Goal: Task Accomplishment & Management: Manage account settings

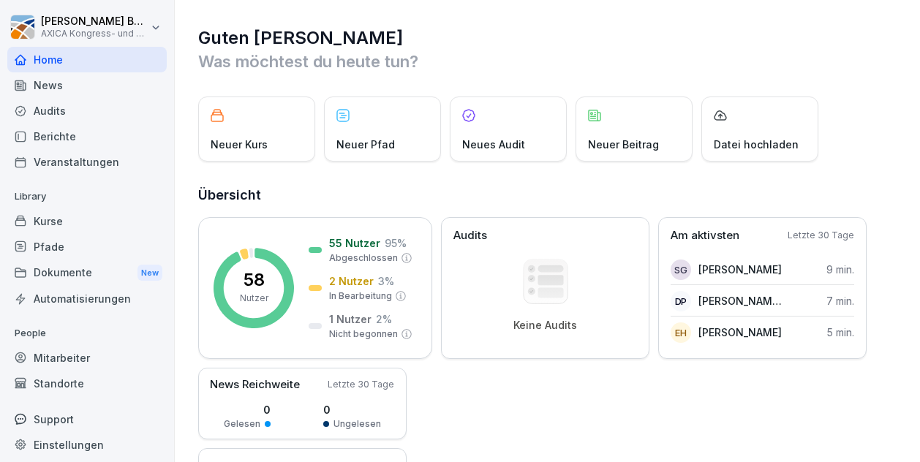
click at [46, 219] on div "Kurse" at bounding box center [86, 221] width 159 height 26
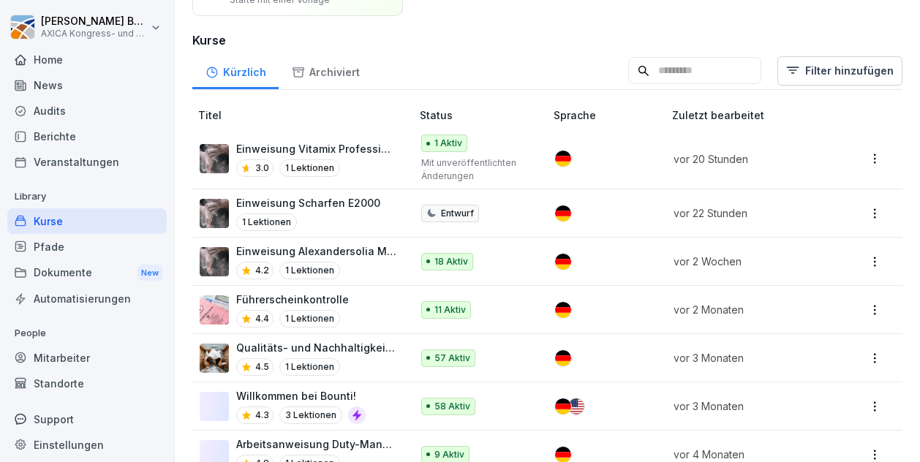
scroll to position [146, 0]
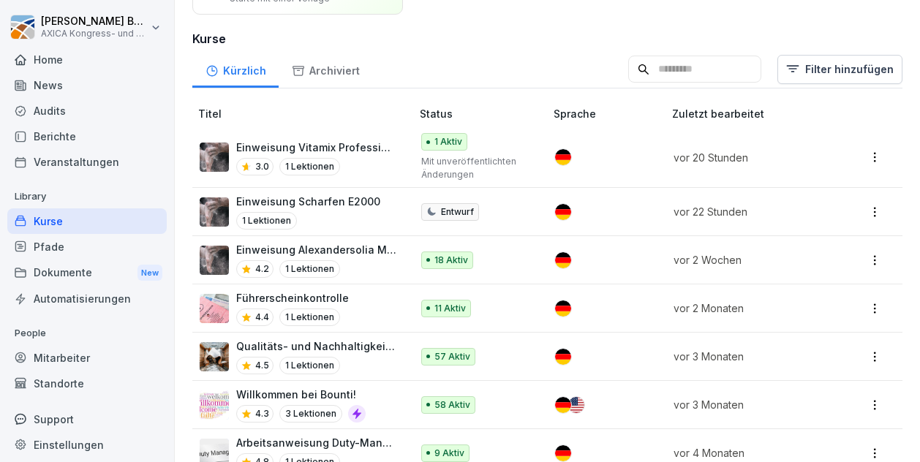
click at [342, 152] on p "Einweisung Vitamix Professional" at bounding box center [316, 147] width 160 height 15
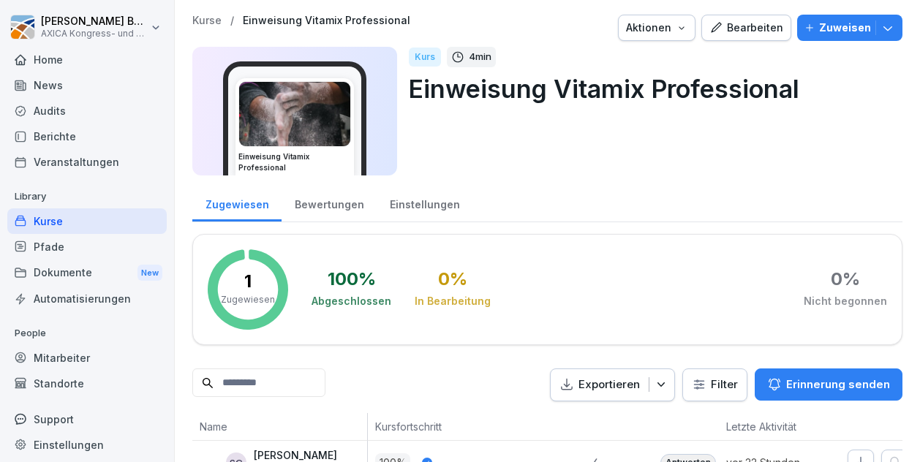
click at [728, 25] on div "Bearbeiten" at bounding box center [746, 28] width 74 height 16
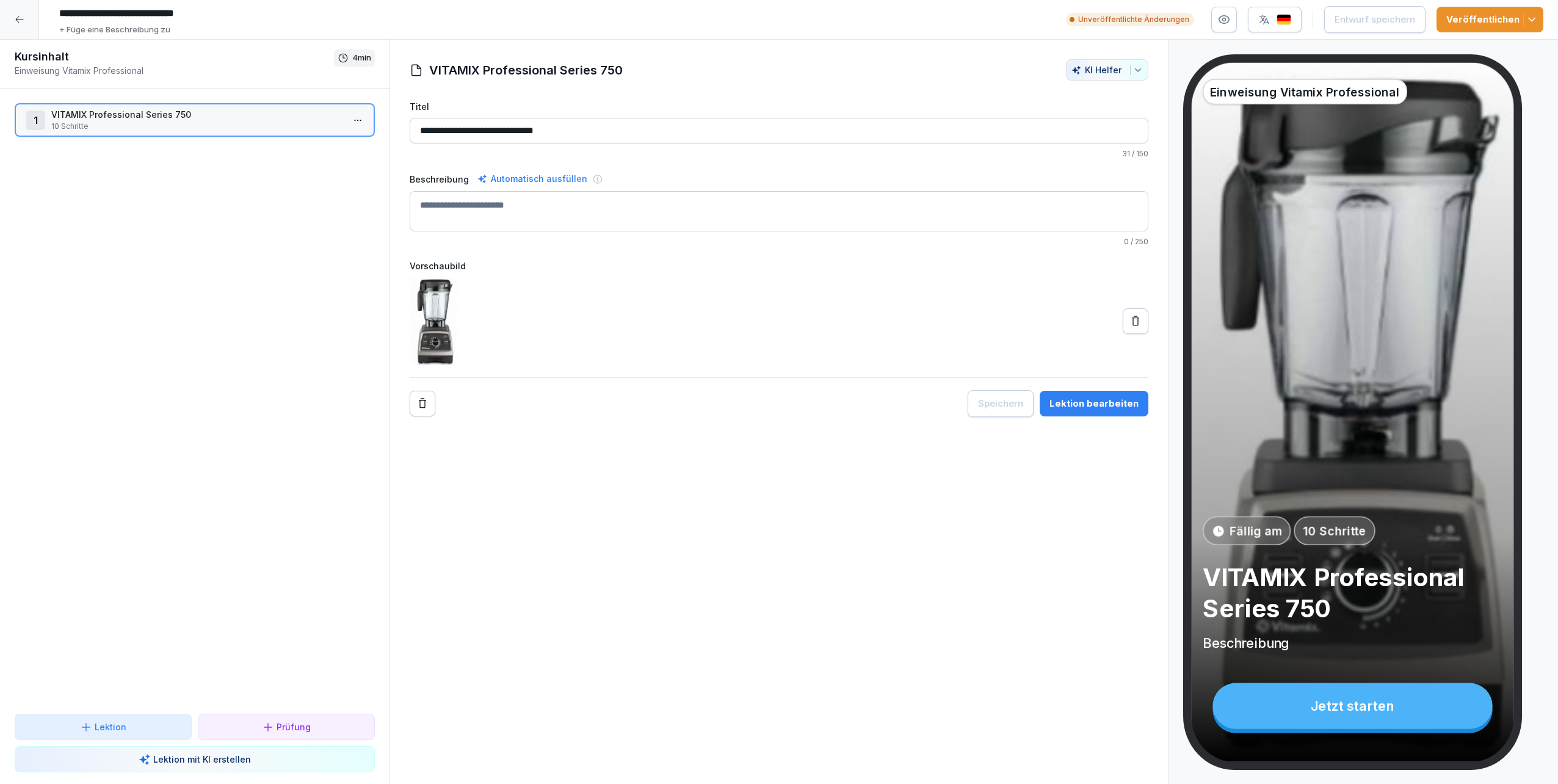
click at [281, 385] on p "Prüfung" at bounding box center [293, 726] width 34 height 13
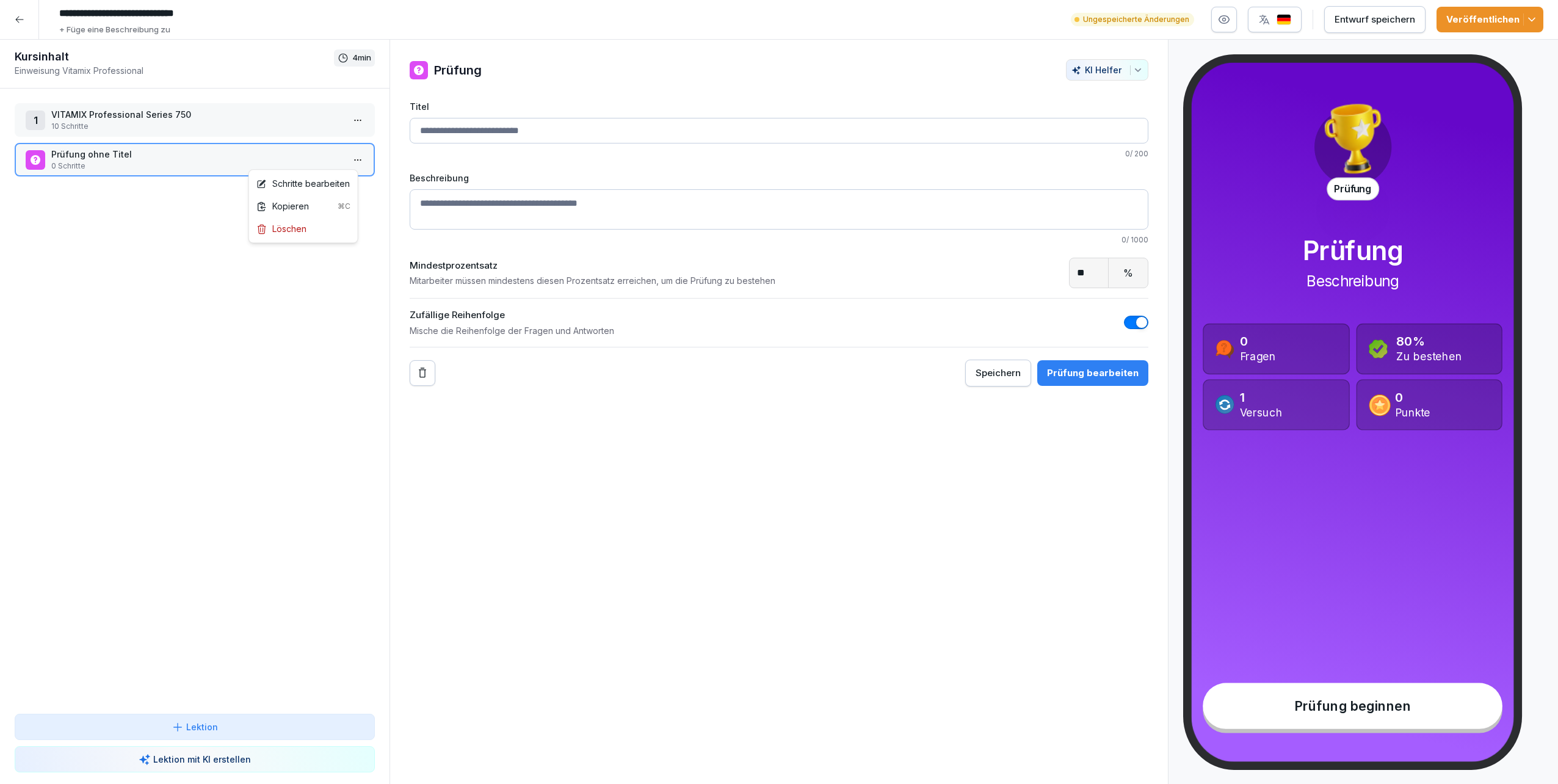
click at [345, 158] on html "**********" at bounding box center [779, 392] width 1558 height 784
click at [292, 230] on div "Löschen" at bounding box center [281, 228] width 50 height 13
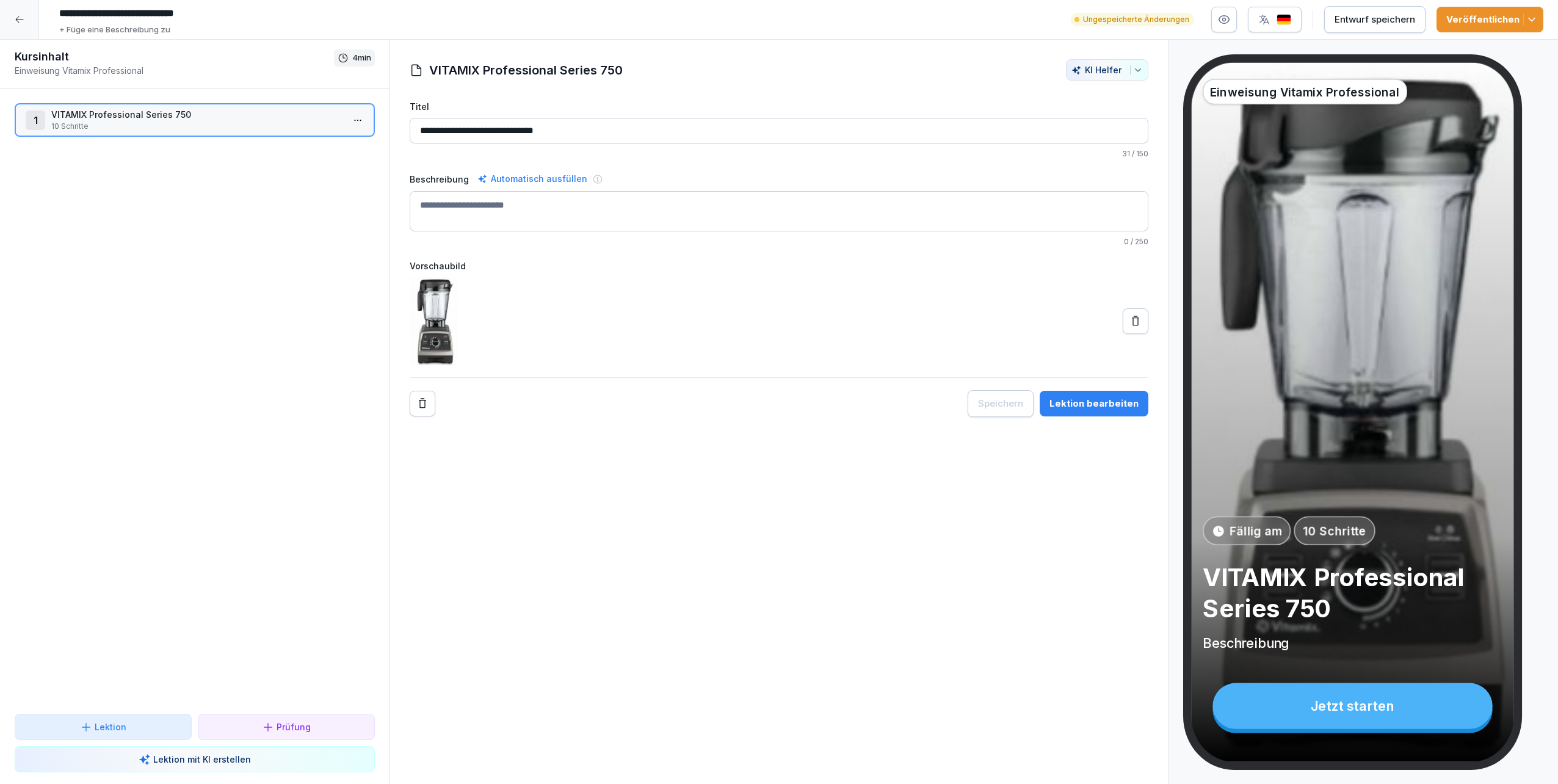
click at [17, 17] on icon at bounding box center [20, 20] width 10 height 10
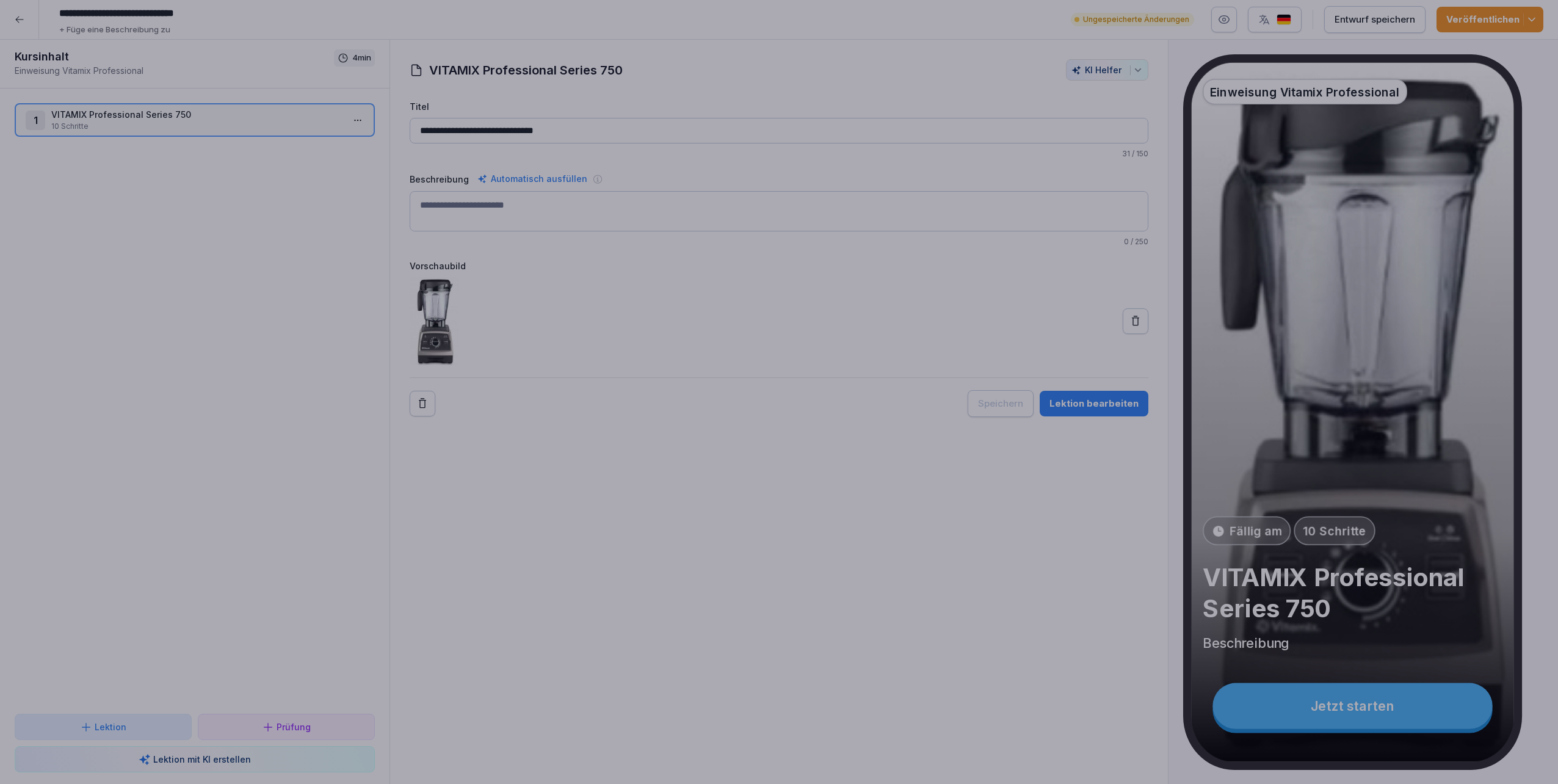
click at [303, 385] on div at bounding box center [779, 392] width 1558 height 784
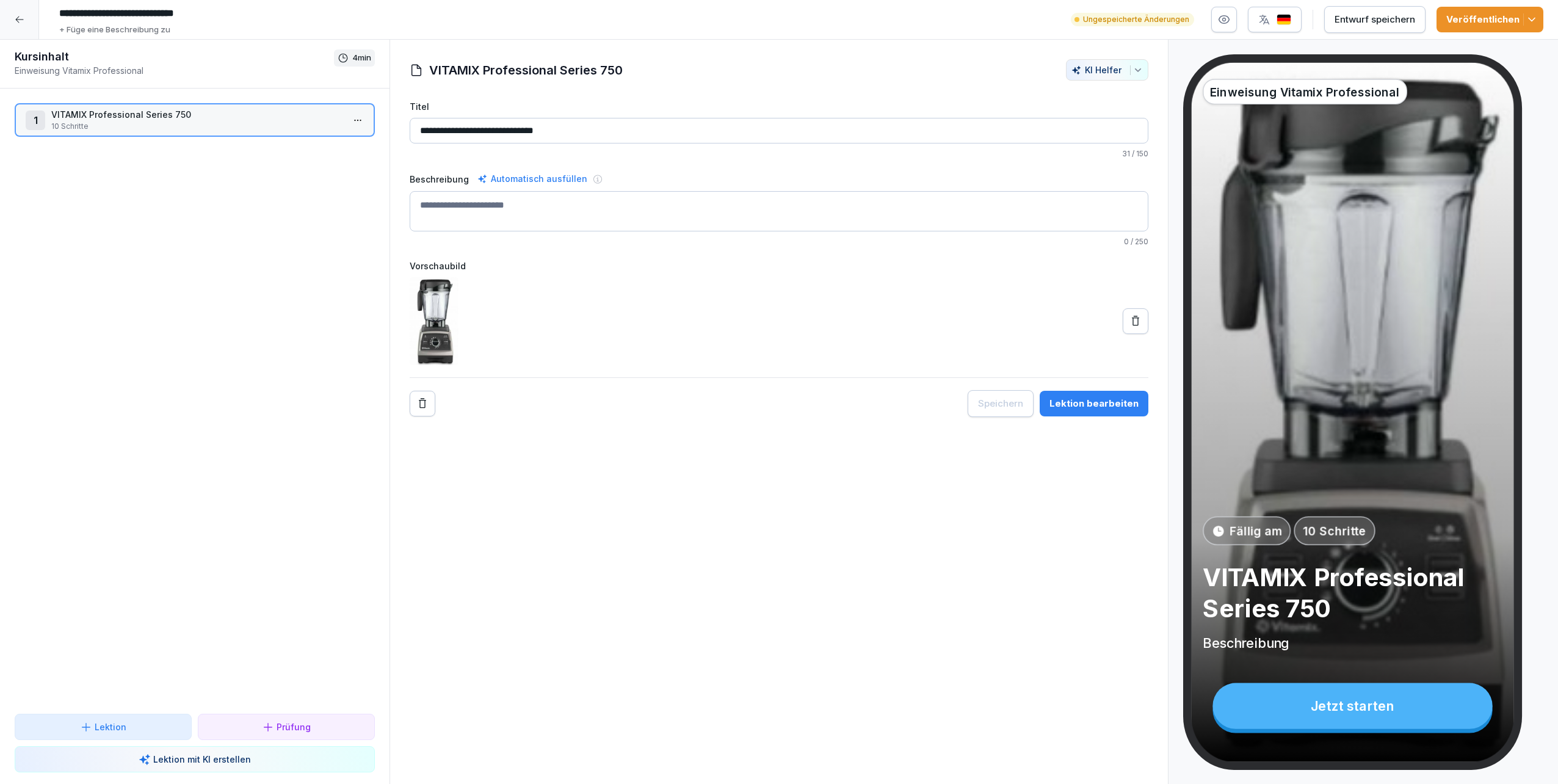
click at [296, 385] on p "Prüfung" at bounding box center [293, 726] width 34 height 13
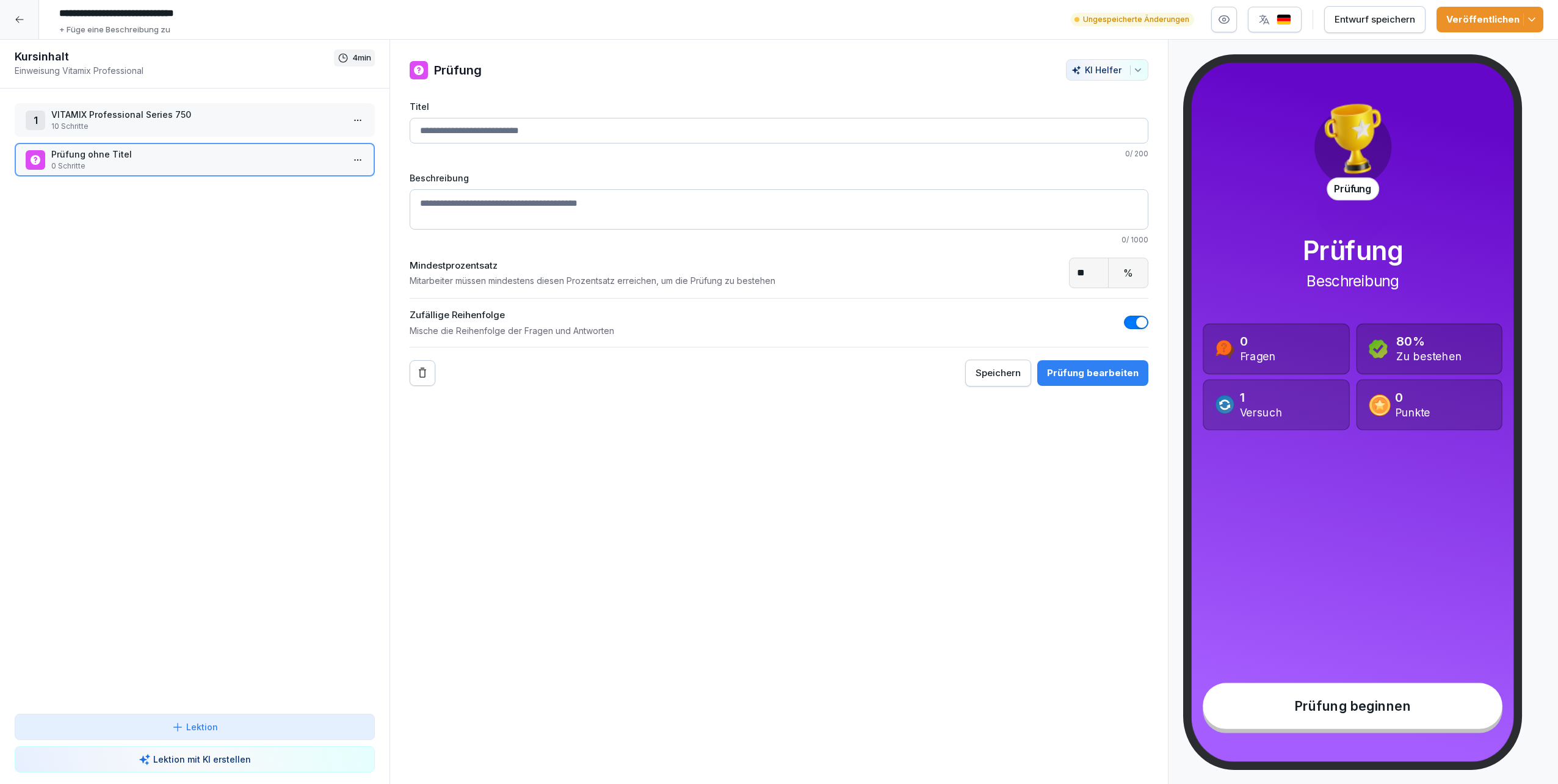
click at [130, 116] on p "VITAMIX Professional Series 750" at bounding box center [197, 114] width 292 height 13
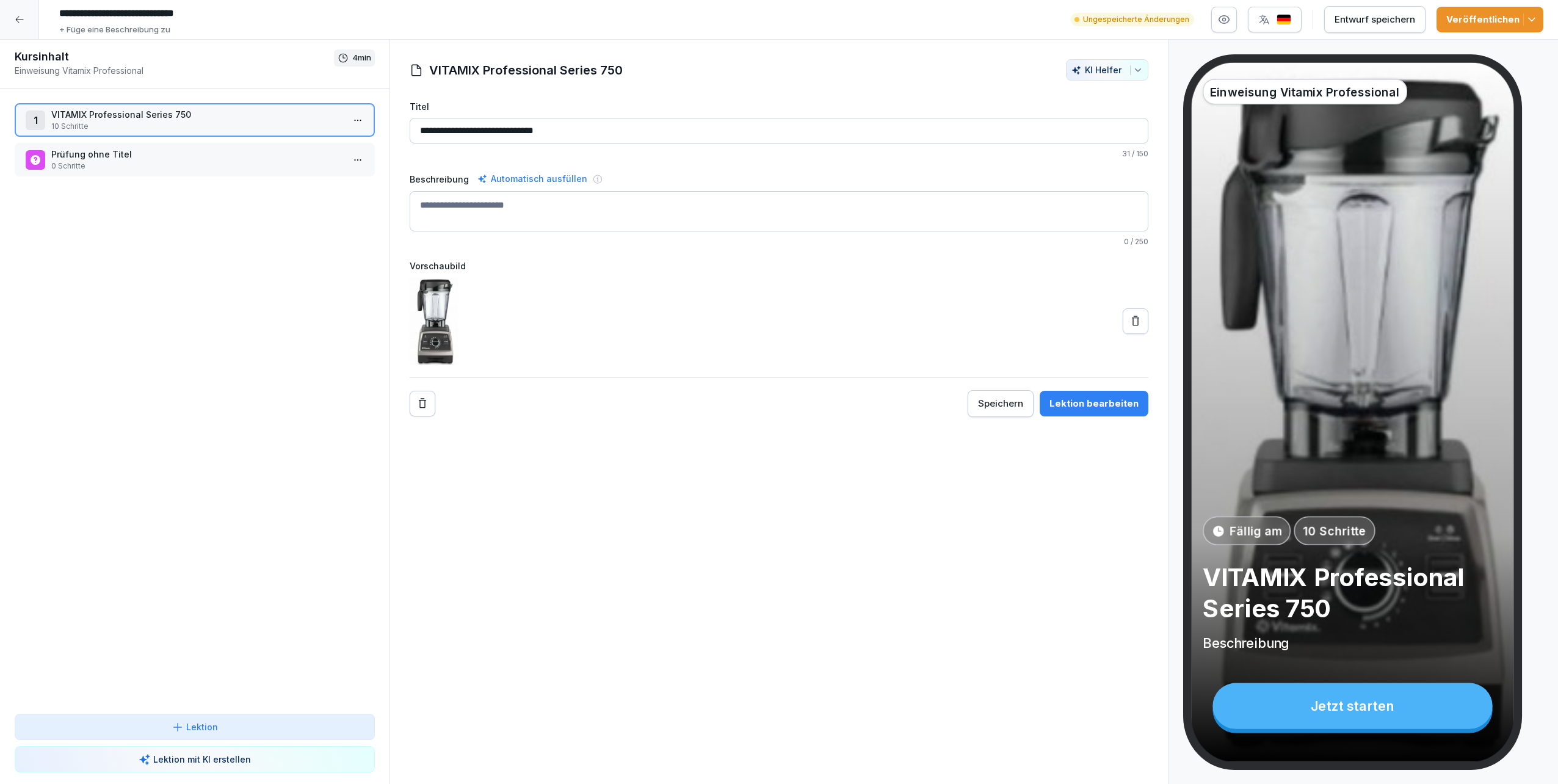
click at [767, 385] on div "Lektion bearbeiten" at bounding box center [1094, 403] width 89 height 13
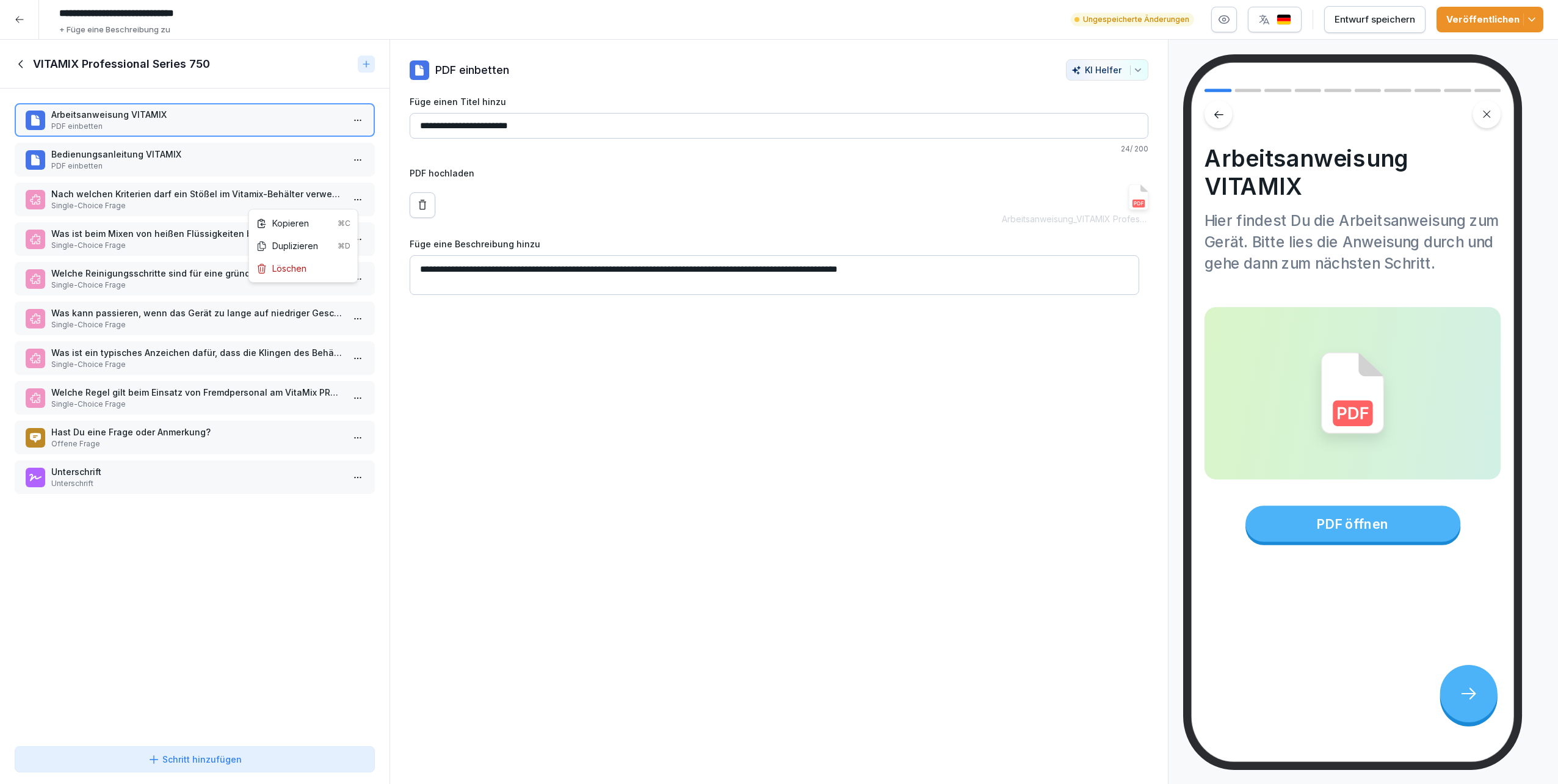
click at [346, 203] on html "**********" at bounding box center [779, 392] width 1558 height 784
click at [21, 63] on html "**********" at bounding box center [779, 392] width 1558 height 784
click at [18, 24] on div at bounding box center [19, 19] width 39 height 39
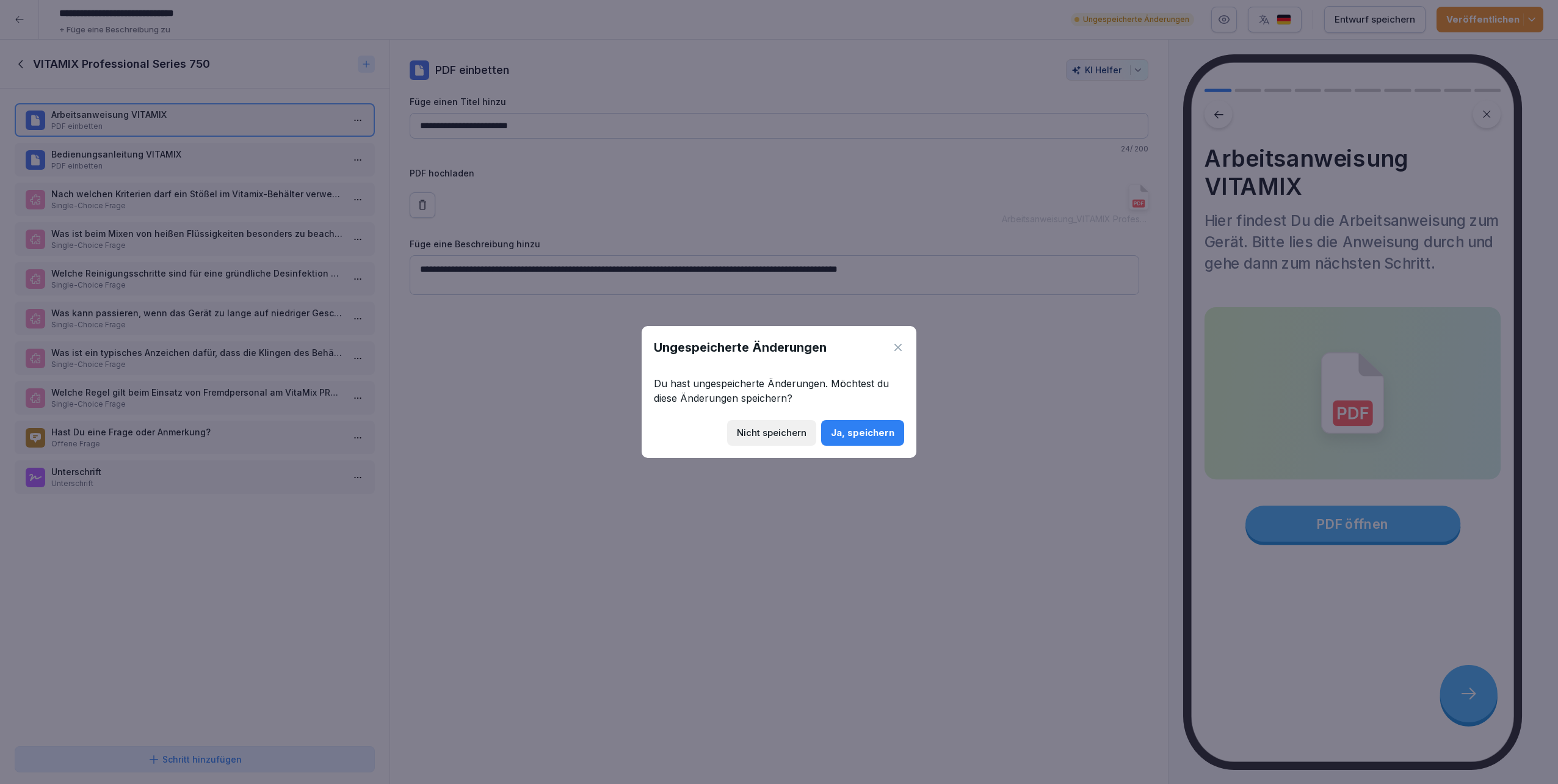
click at [767, 385] on div "Ja, speichern" at bounding box center [862, 432] width 63 height 13
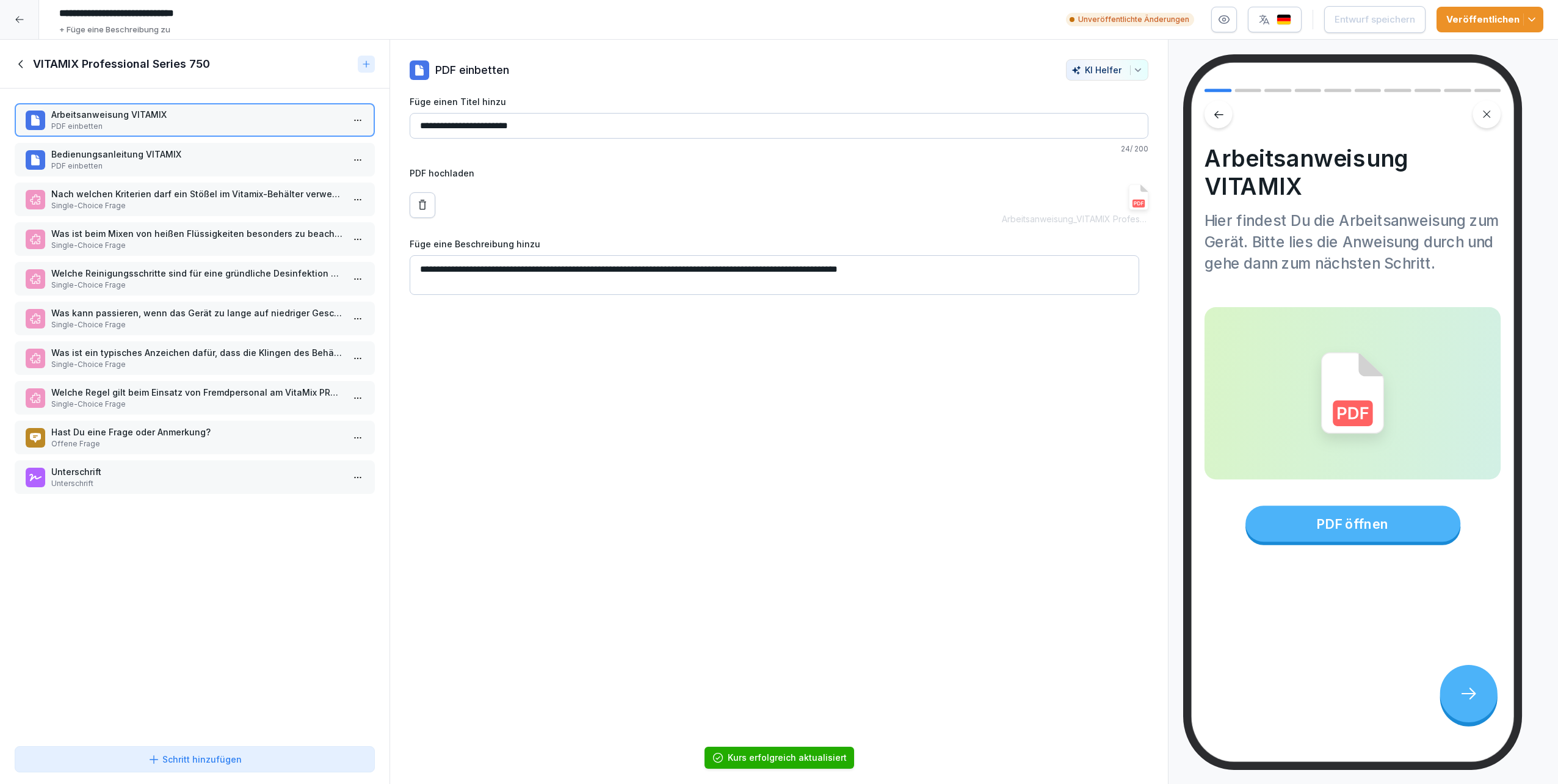
click at [21, 13] on div at bounding box center [19, 19] width 39 height 39
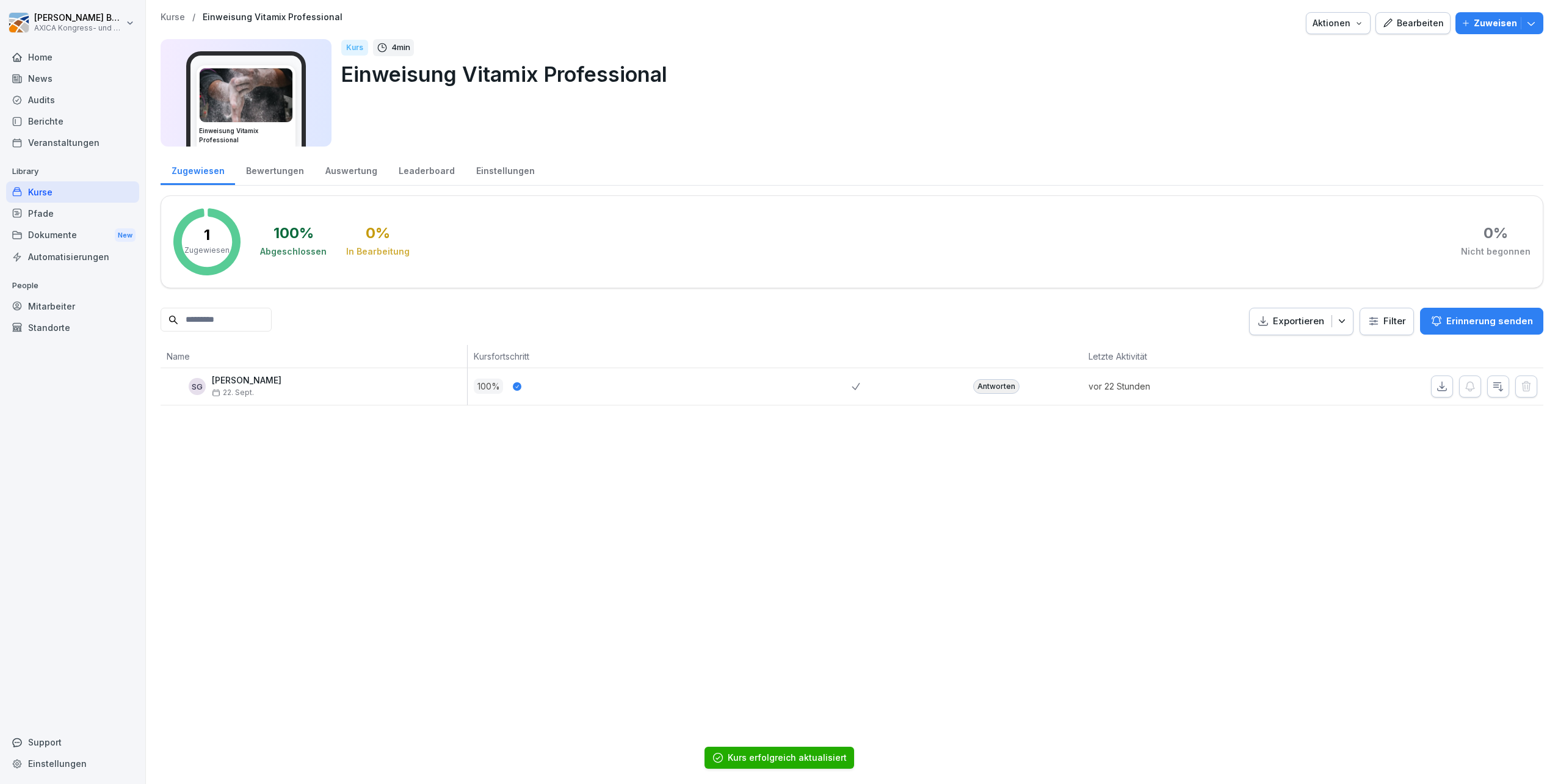
click at [43, 188] on div "Kurse" at bounding box center [72, 192] width 133 height 22
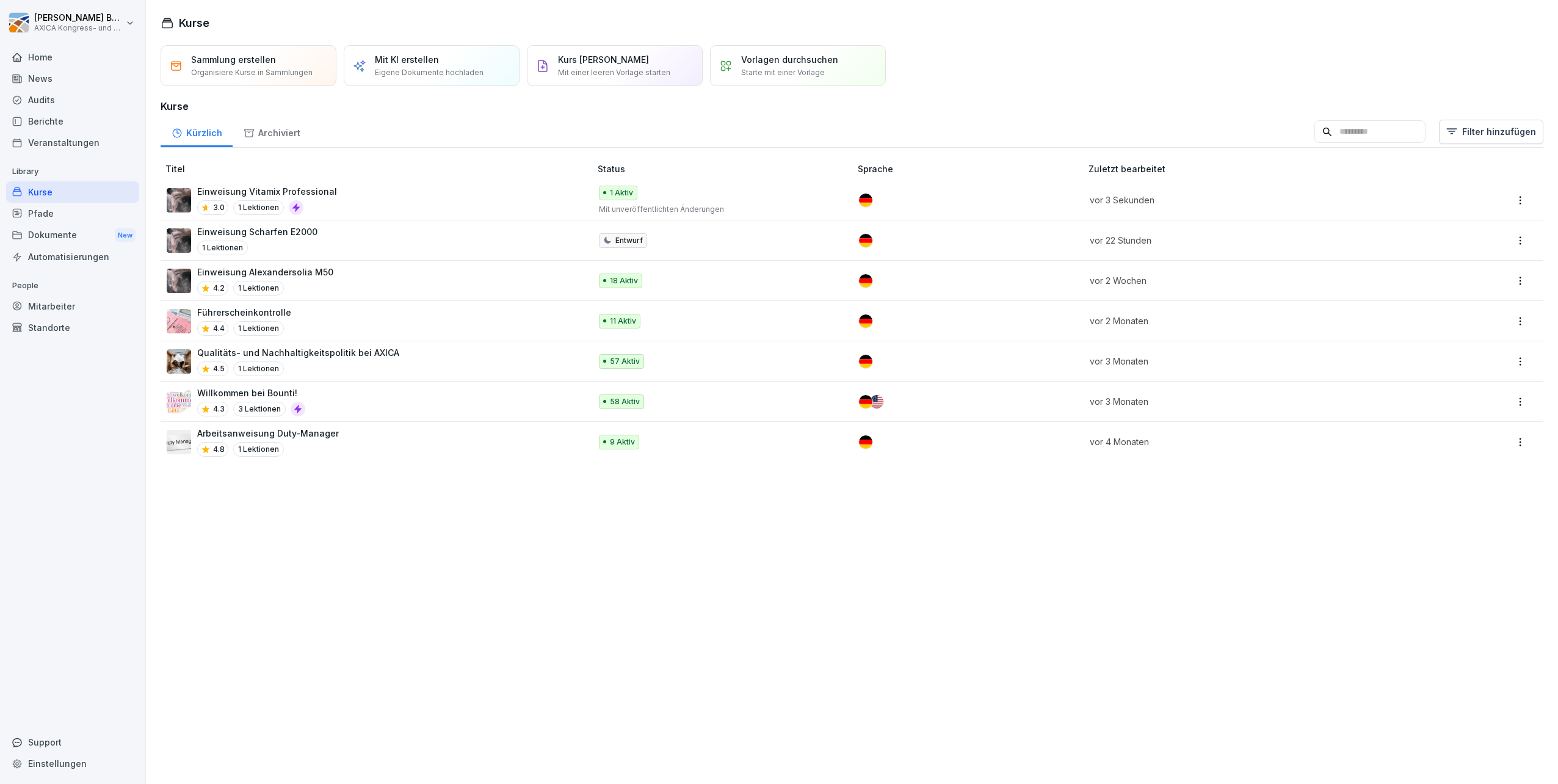
click at [262, 231] on p "Einweisung Scharfen E2000" at bounding box center [257, 231] width 120 height 13
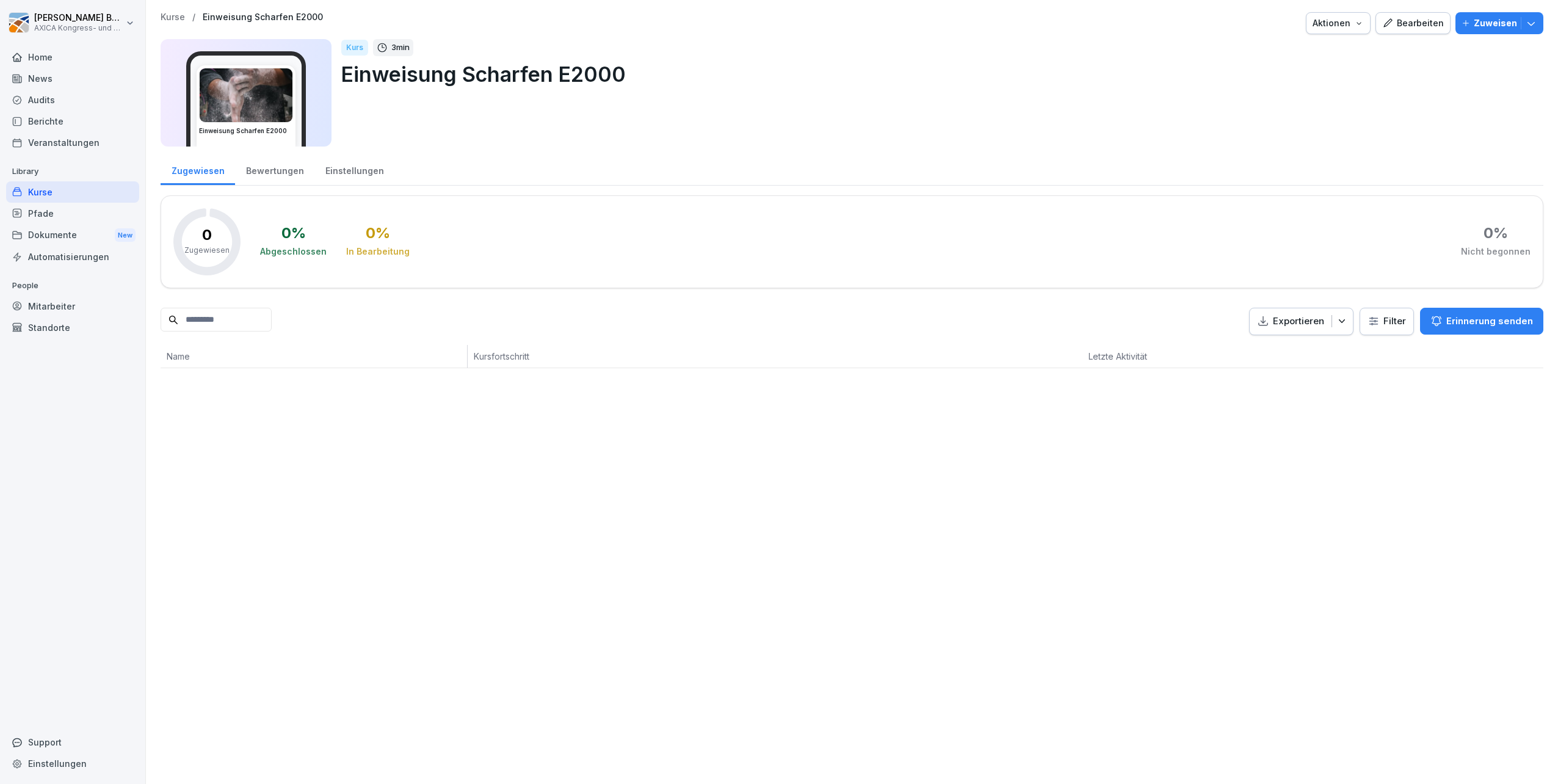
click at [1405, 18] on div "Bearbeiten" at bounding box center [1414, 23] width 62 height 13
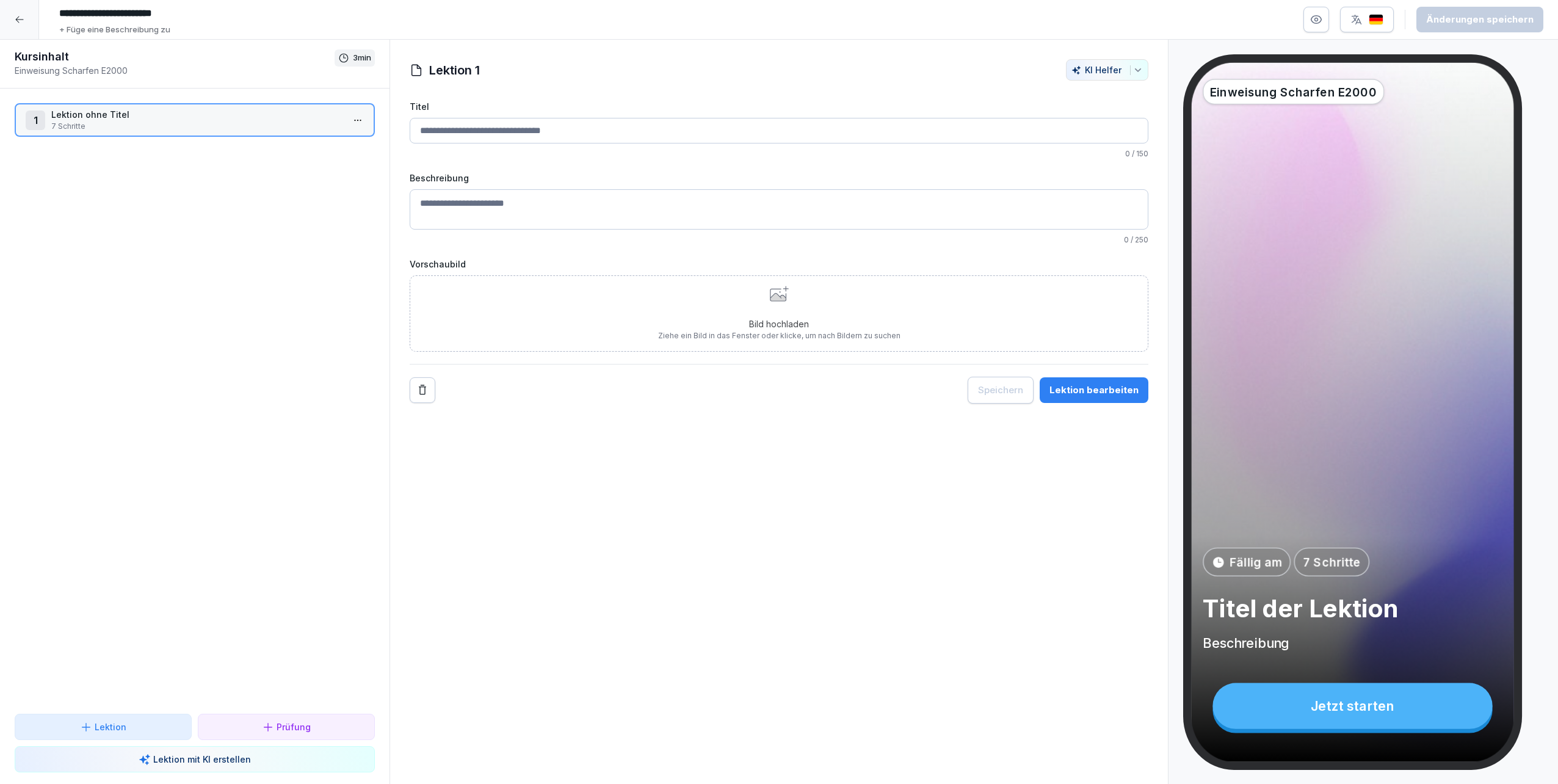
click at [227, 126] on p "7 Schritte" at bounding box center [197, 126] width 292 height 11
click at [1053, 390] on div "Lektion bearbeiten" at bounding box center [1094, 390] width 89 height 13
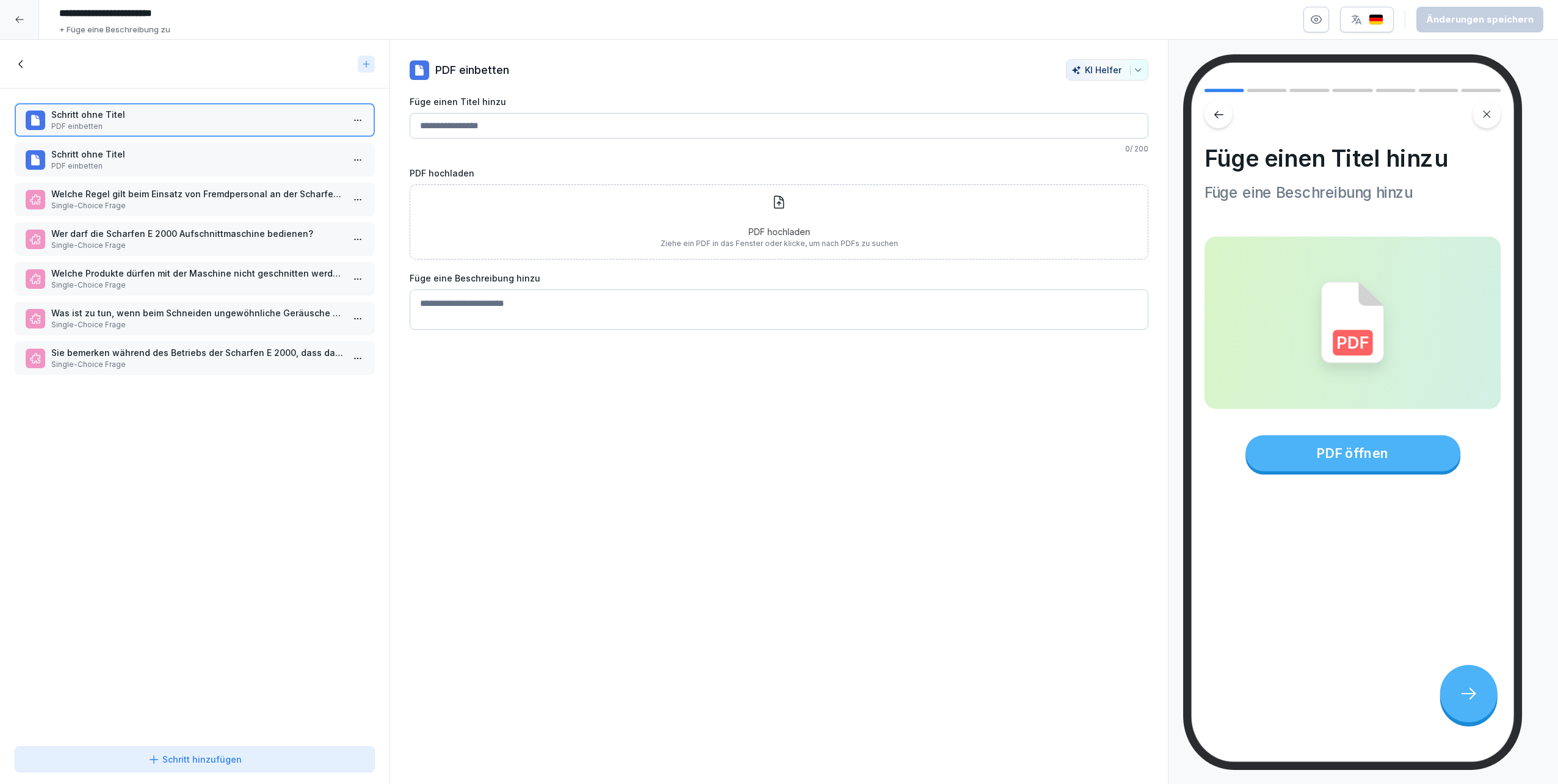
click at [20, 24] on div at bounding box center [19, 19] width 39 height 39
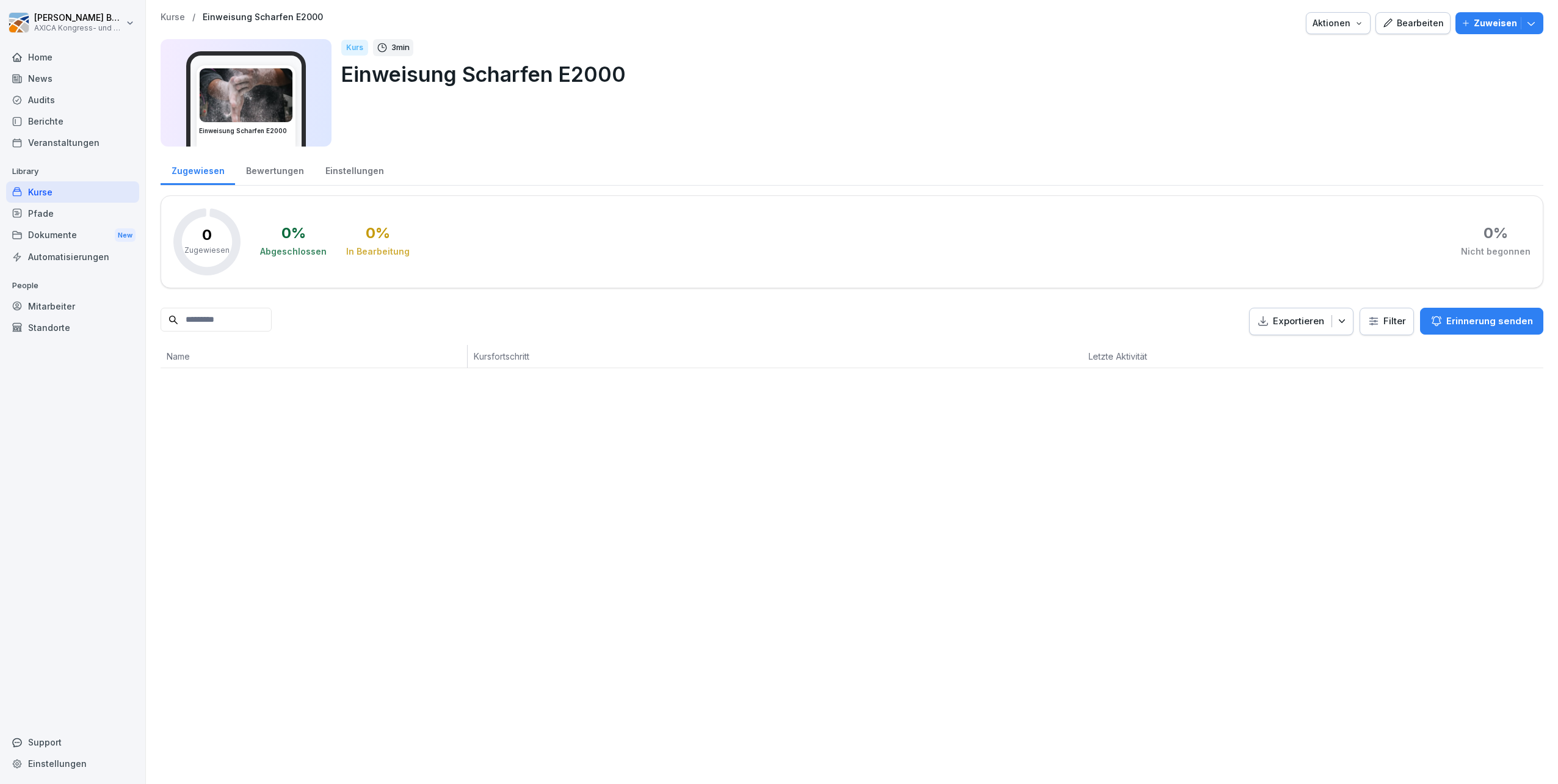
click at [116, 194] on div "Kurse" at bounding box center [72, 192] width 133 height 22
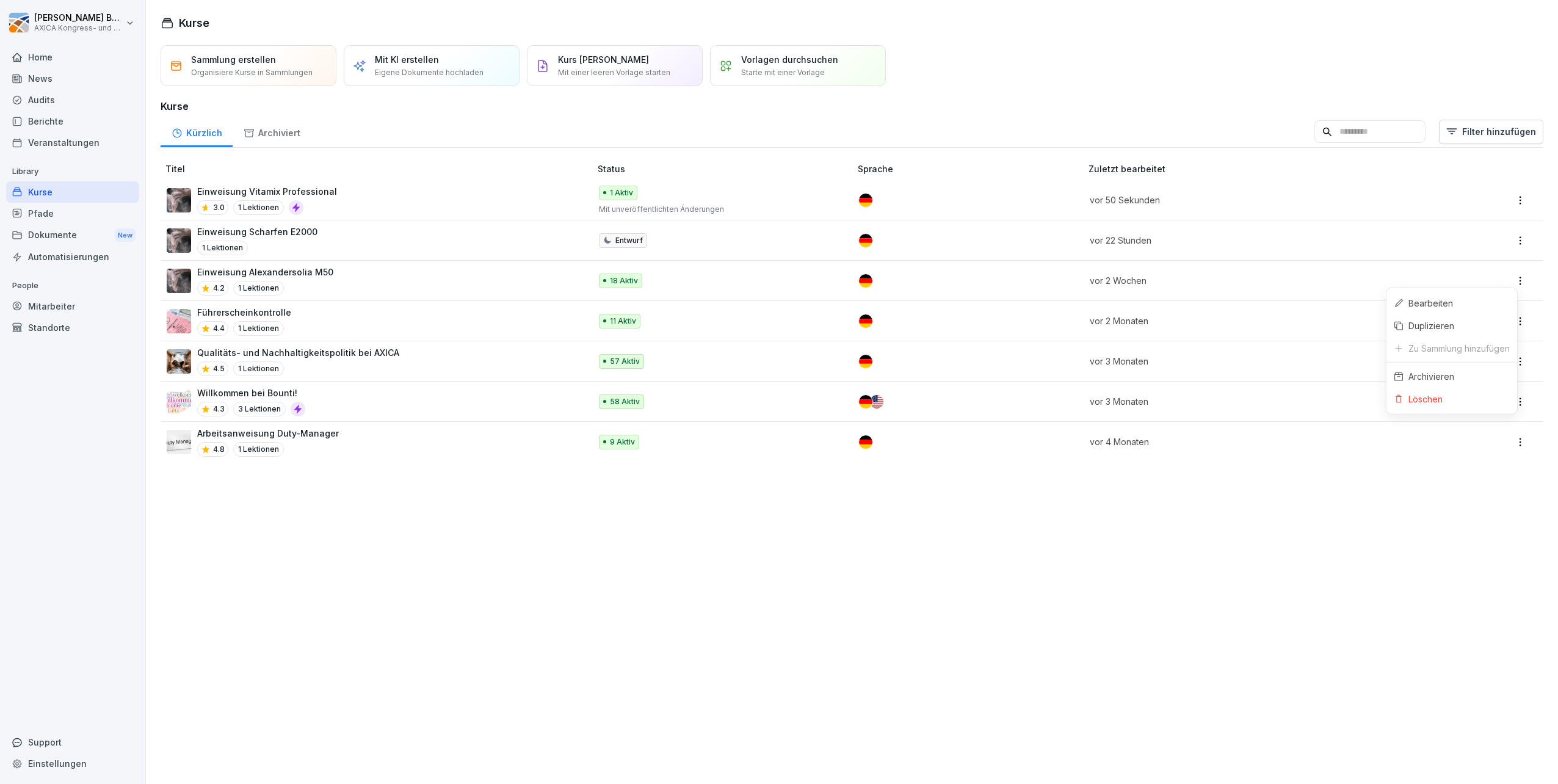
click at [1512, 276] on html "Alexandra Beck AXICA Kongress- und Tagungszentrum Pariser Platz 3 GmbH Home New…" at bounding box center [779, 392] width 1558 height 784
click at [283, 267] on html "Alexandra Beck AXICA Kongress- und Tagungszentrum Pariser Platz 3 GmbH Home New…" at bounding box center [779, 392] width 1558 height 784
click at [283, 272] on p "Einweisung Alexandersolia M50" at bounding box center [265, 271] width 136 height 13
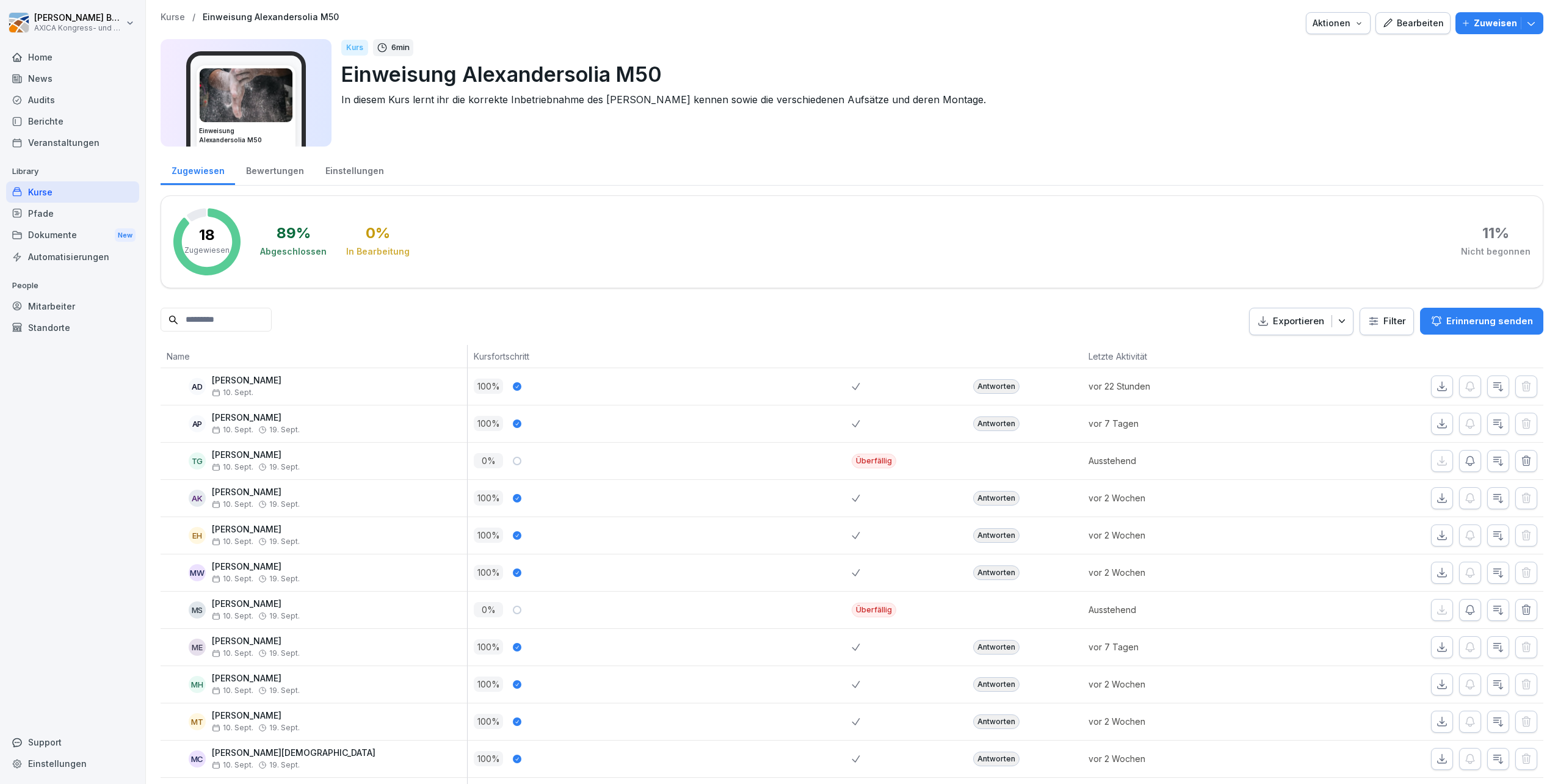
click at [267, 169] on div "Bewertungen" at bounding box center [275, 169] width 79 height 31
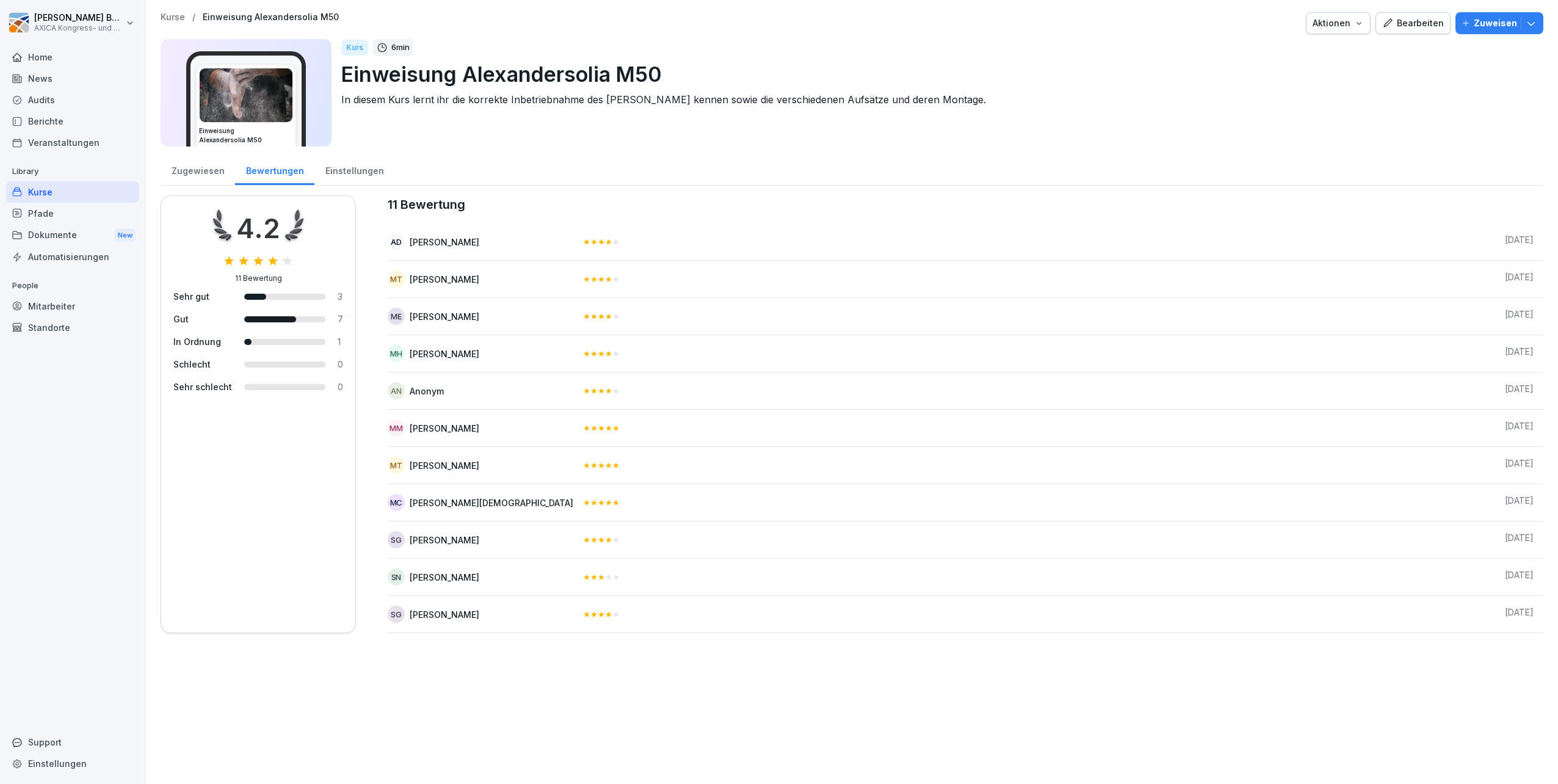
click at [360, 173] on div "Einstellungen" at bounding box center [355, 169] width 80 height 31
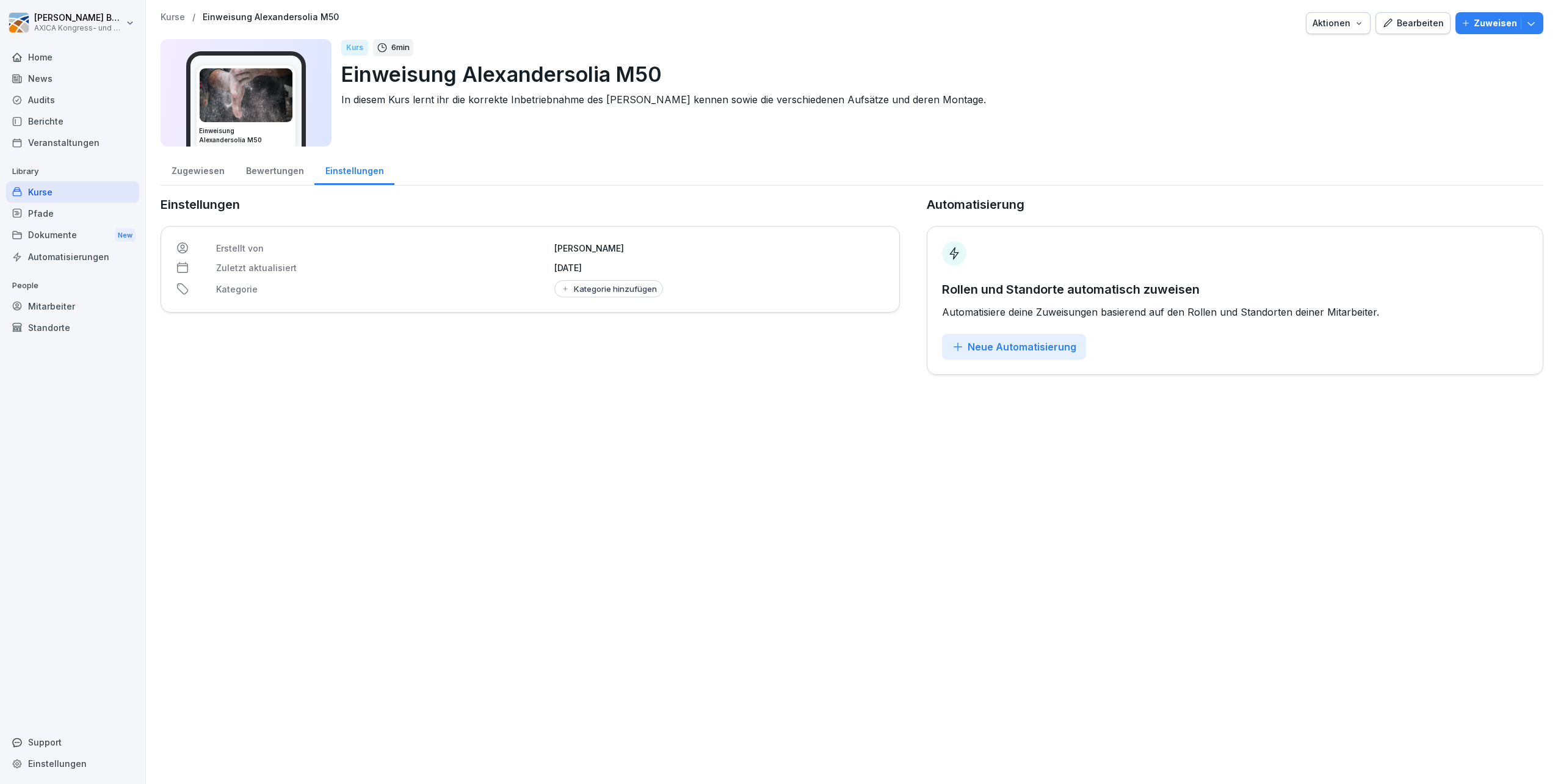
click at [185, 177] on div "Zugewiesen" at bounding box center [197, 169] width 74 height 31
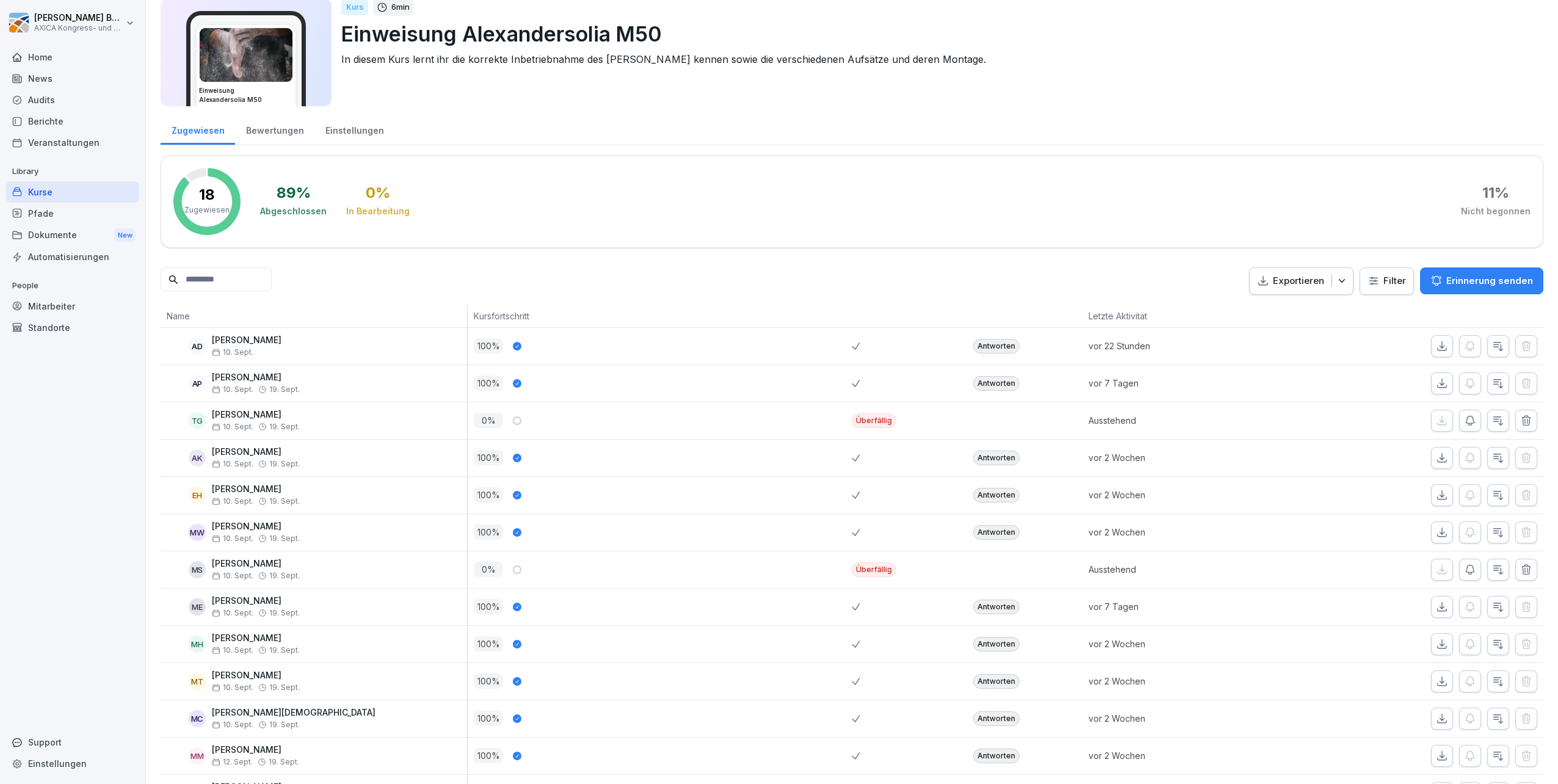
scroll to position [35, 0]
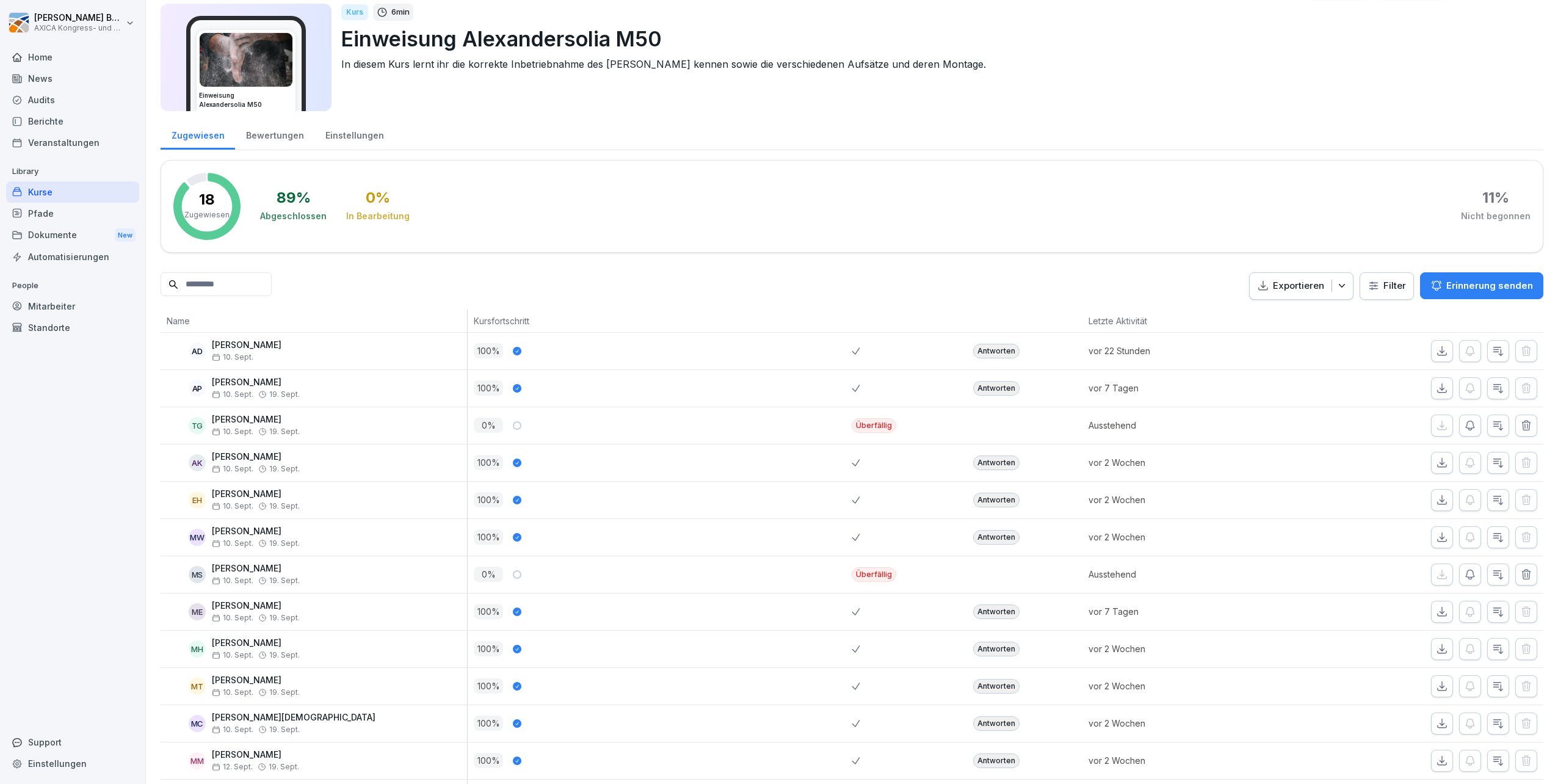
click at [989, 353] on div "Antworten" at bounding box center [997, 352] width 47 height 15
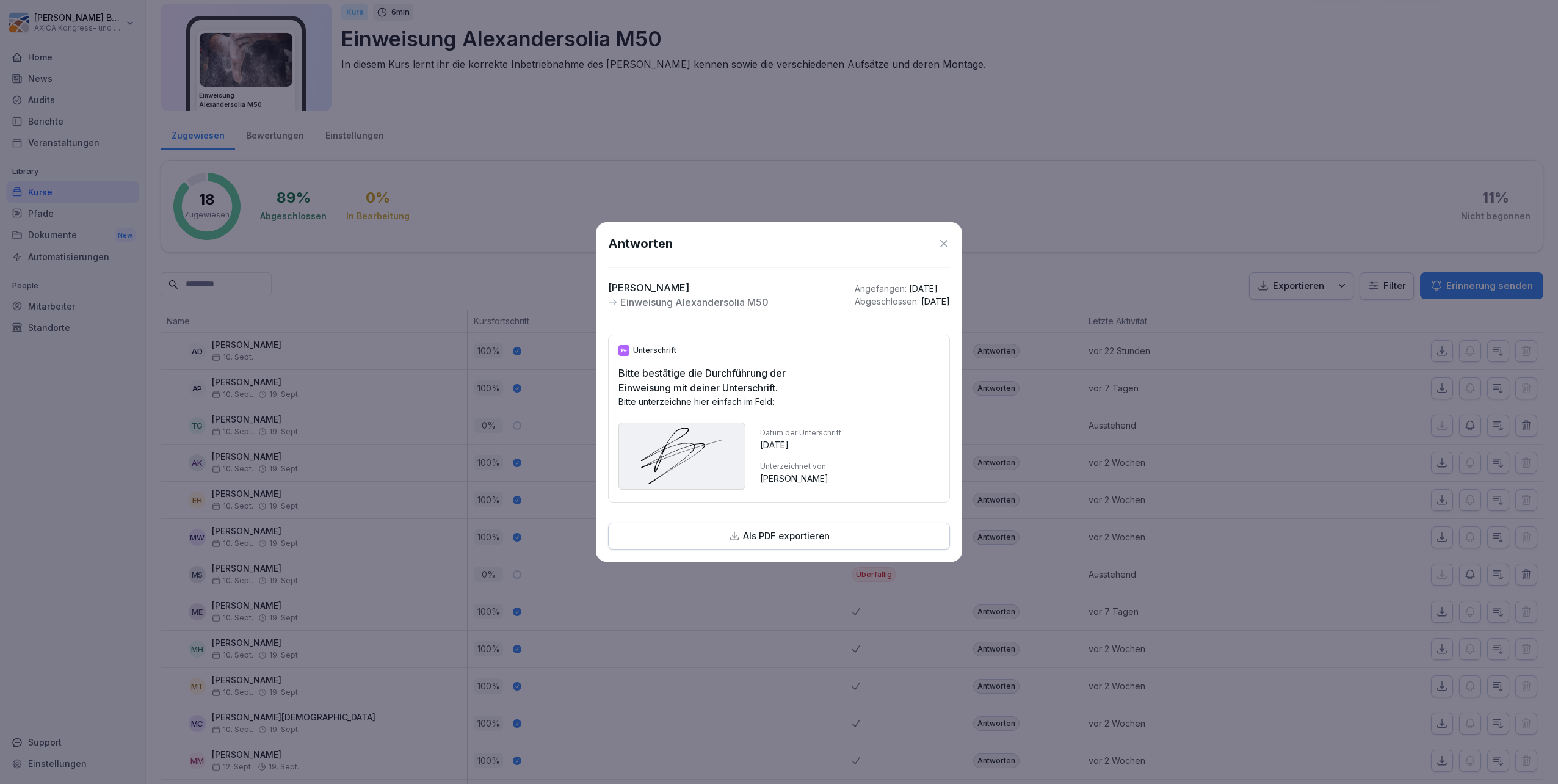
click at [942, 238] on icon at bounding box center [943, 243] width 13 height 13
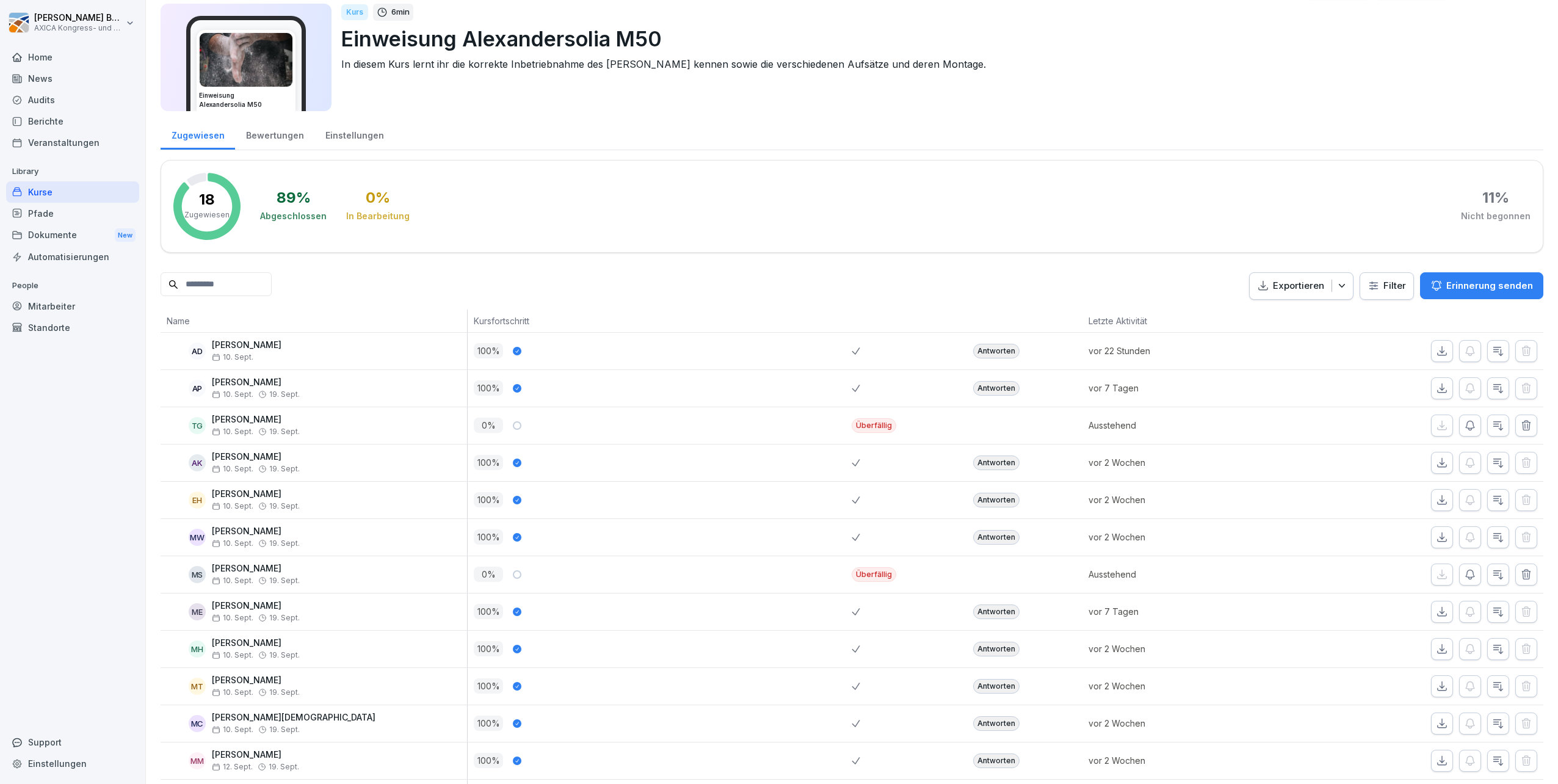
click at [999, 387] on div "Antworten" at bounding box center [997, 388] width 47 height 15
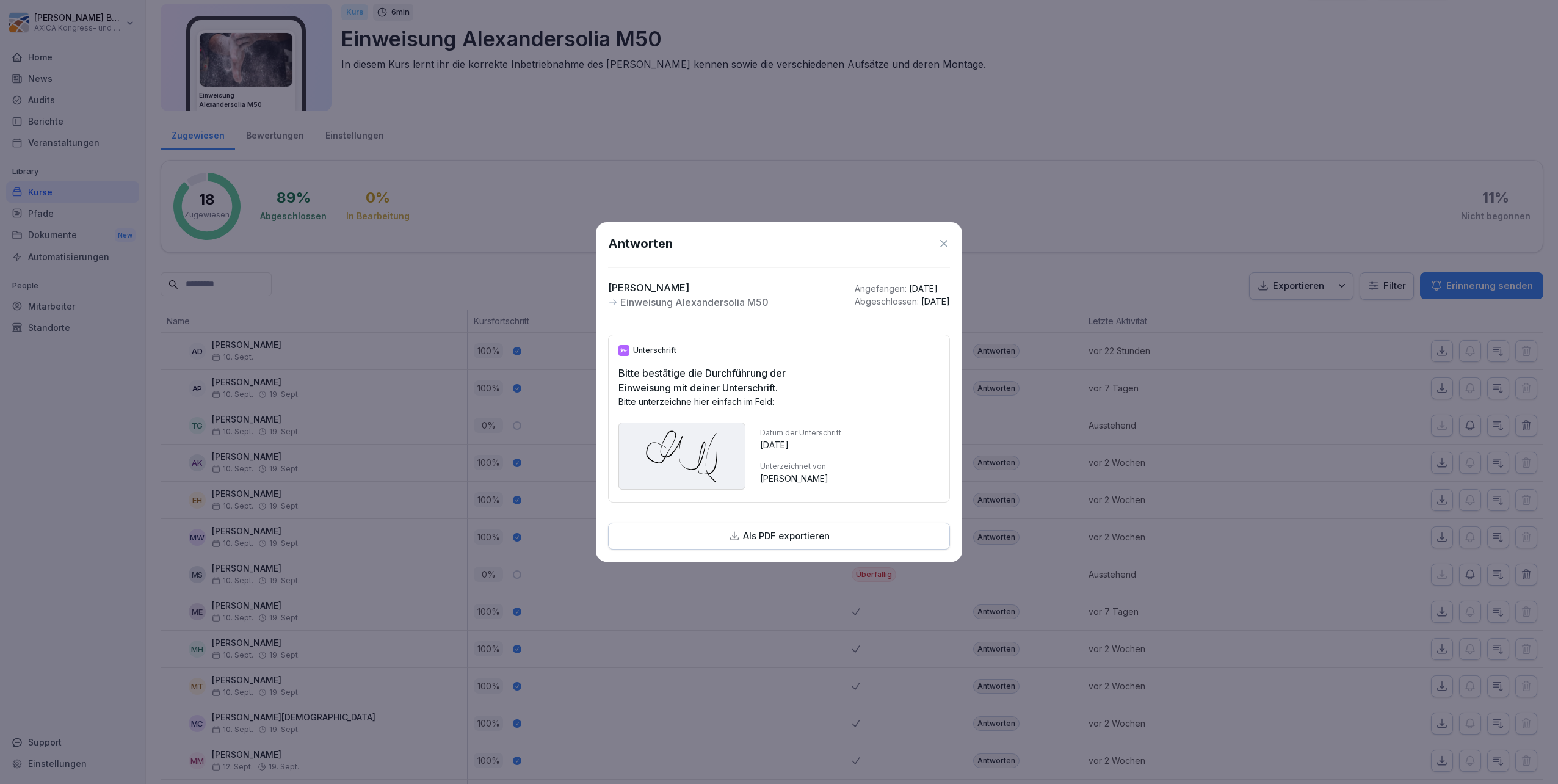
click at [945, 241] on icon at bounding box center [943, 243] width 13 height 13
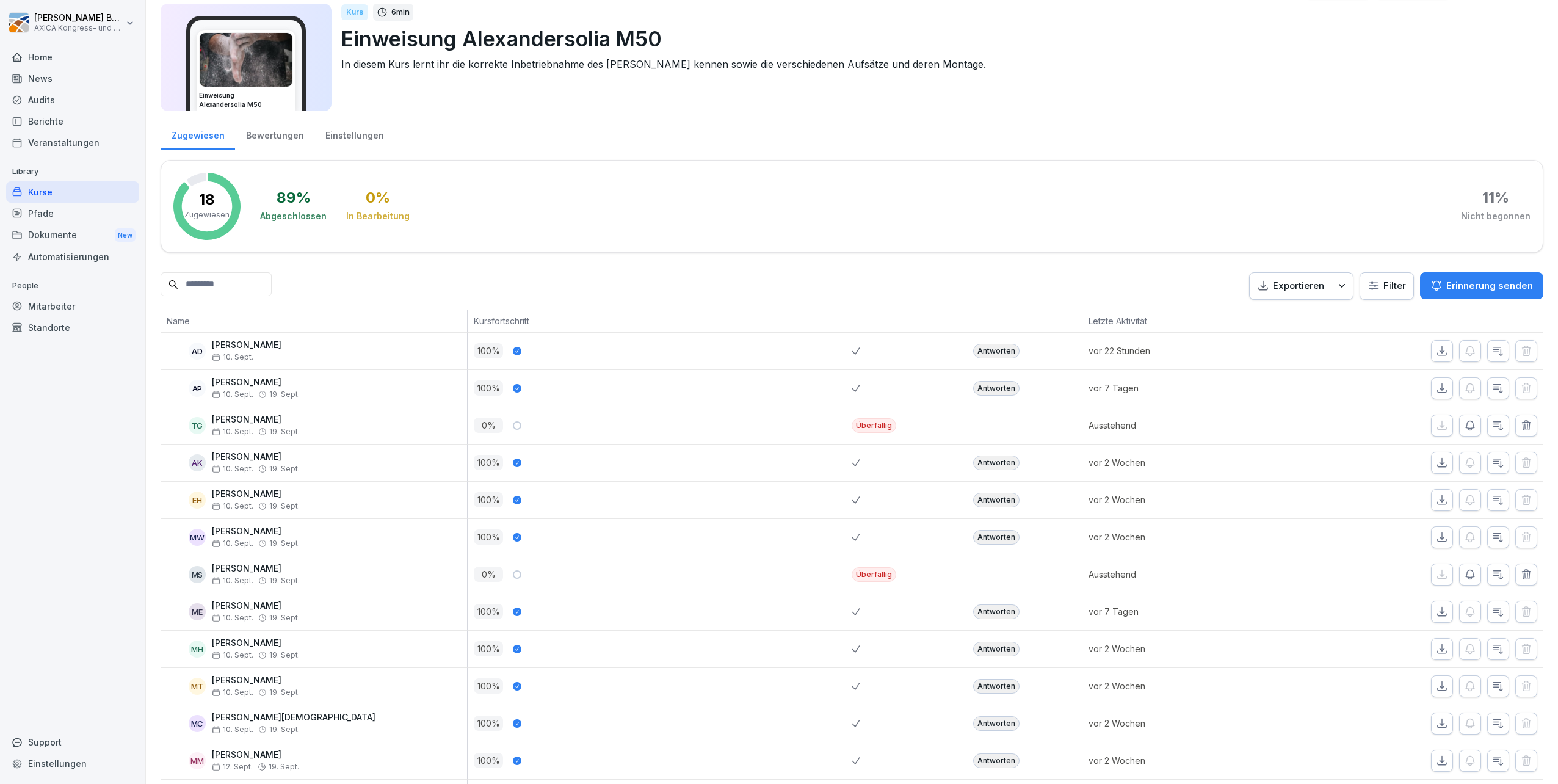
click at [995, 463] on div "Antworten" at bounding box center [997, 463] width 47 height 15
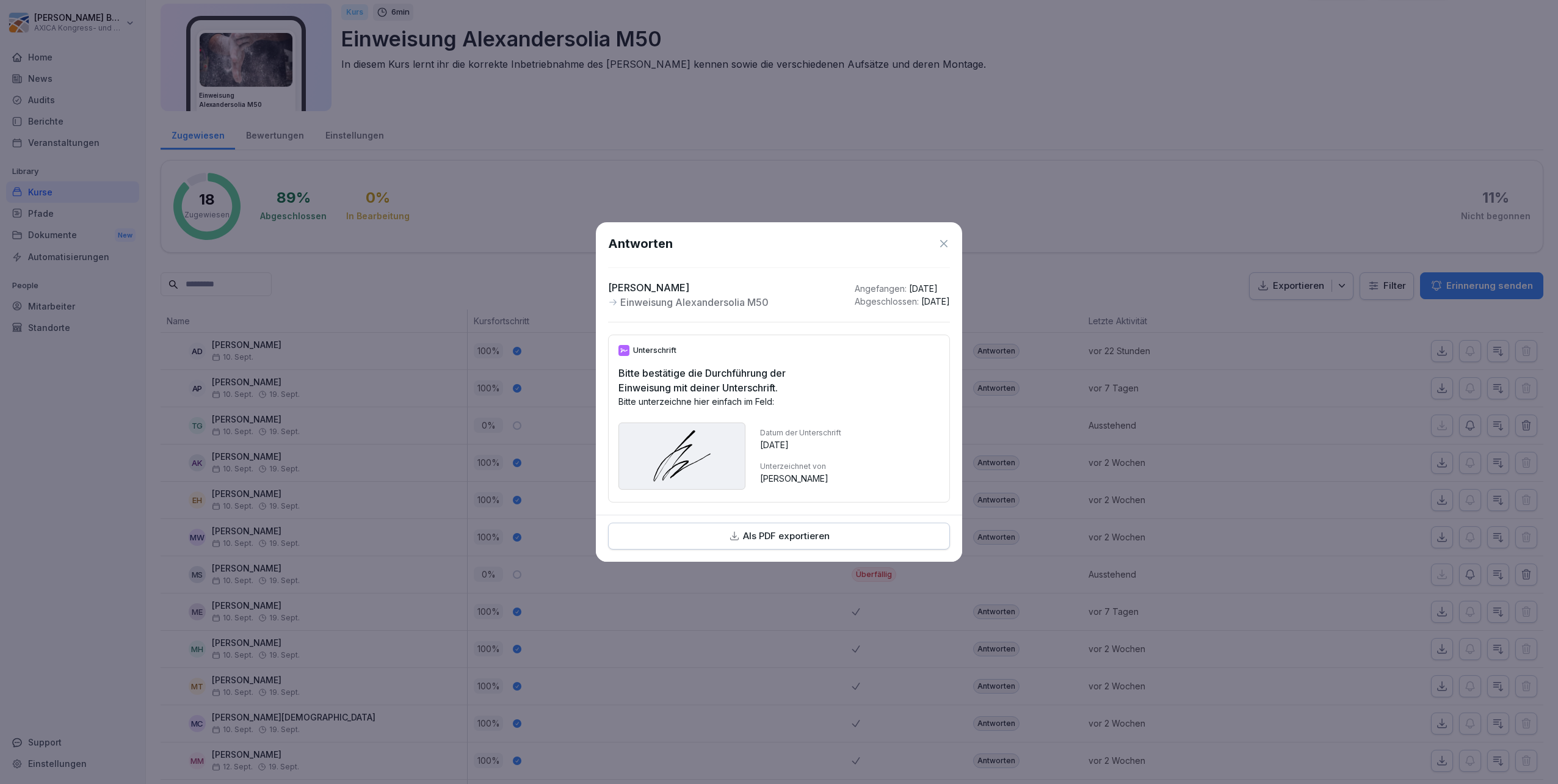
click at [944, 237] on icon at bounding box center [943, 243] width 13 height 13
